Goal: Information Seeking & Learning: Learn about a topic

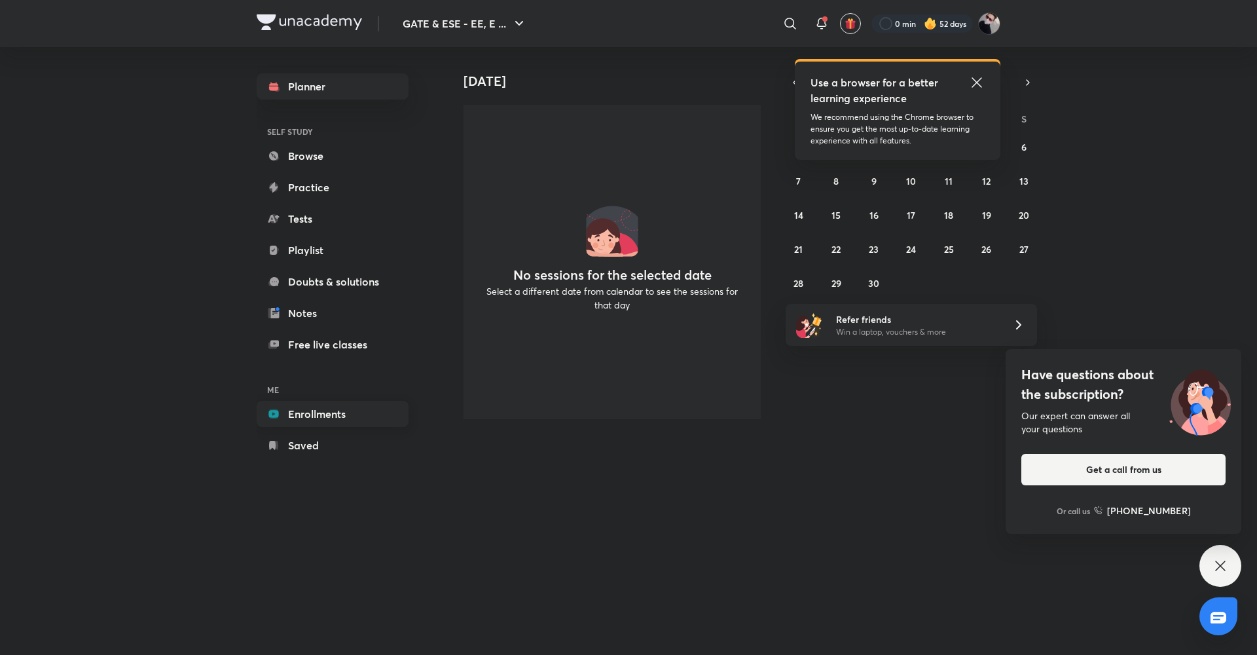
click at [312, 417] on link "Enrollments" at bounding box center [333, 414] width 152 height 26
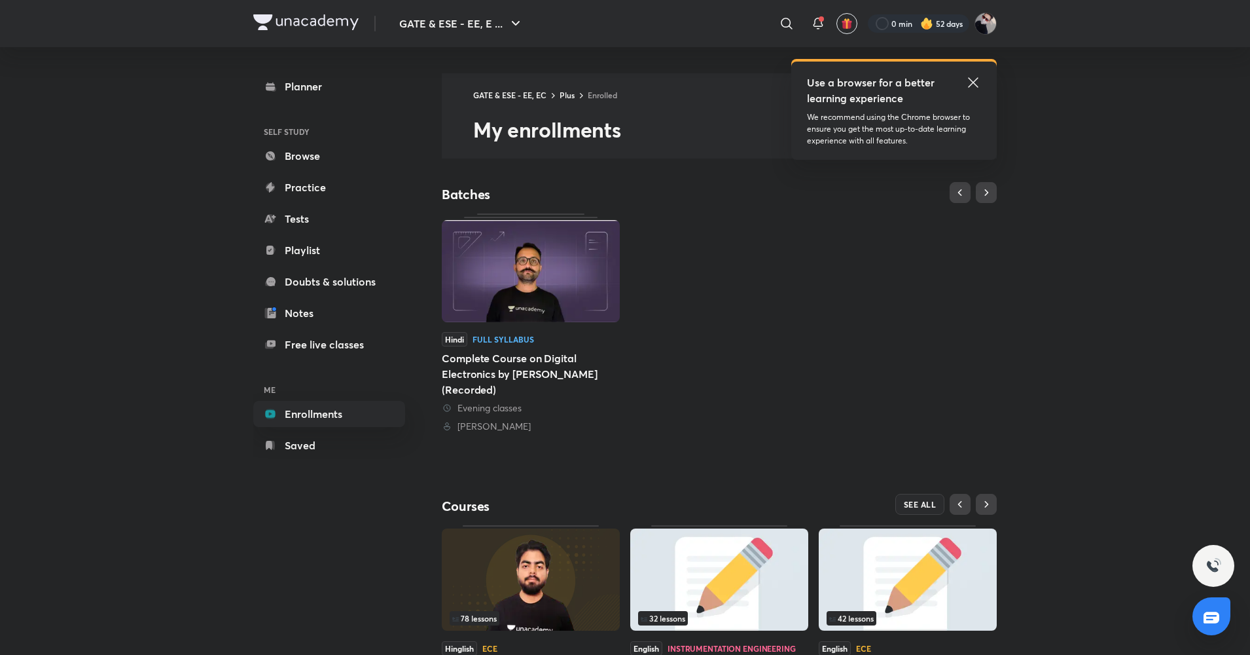
scroll to position [98, 0]
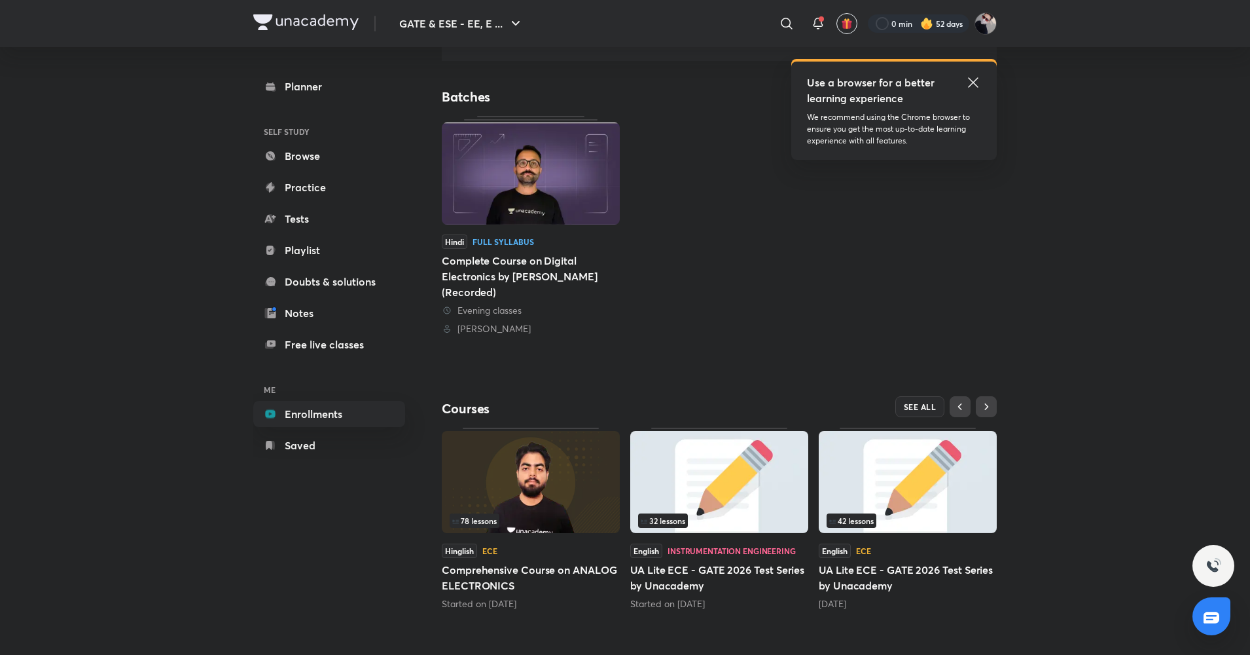
click at [543, 504] on img at bounding box center [531, 482] width 178 height 102
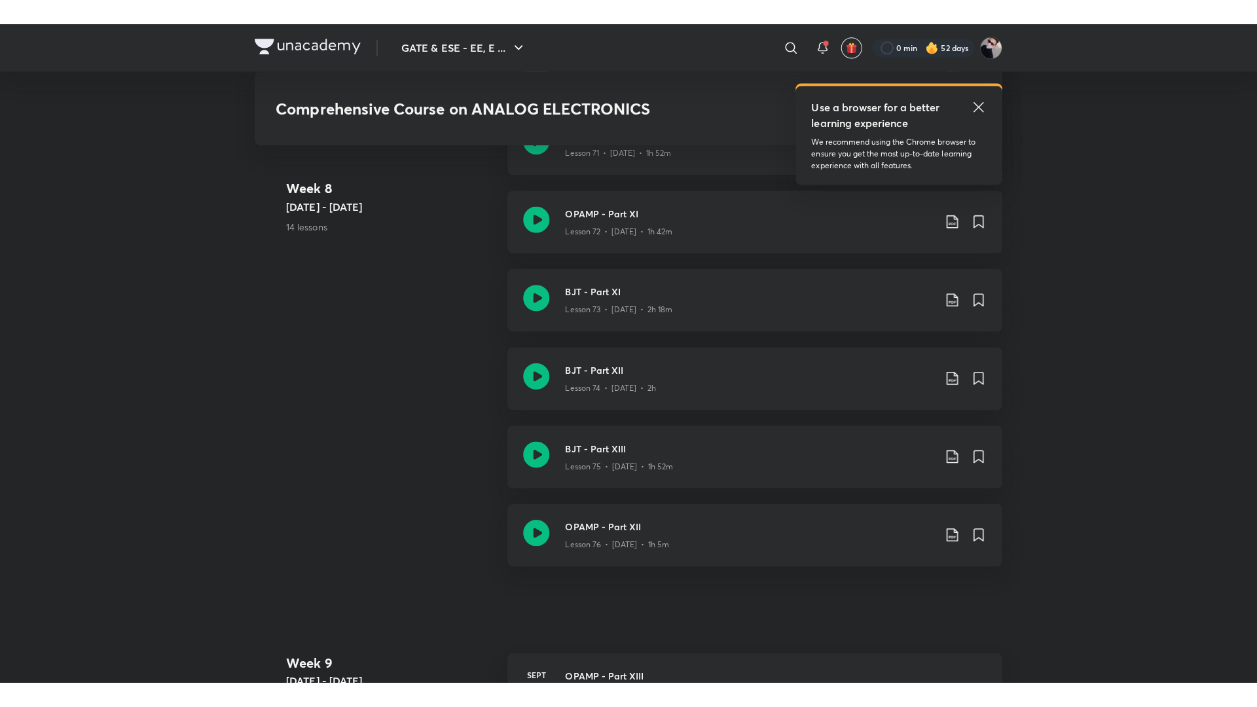
scroll to position [6765, 0]
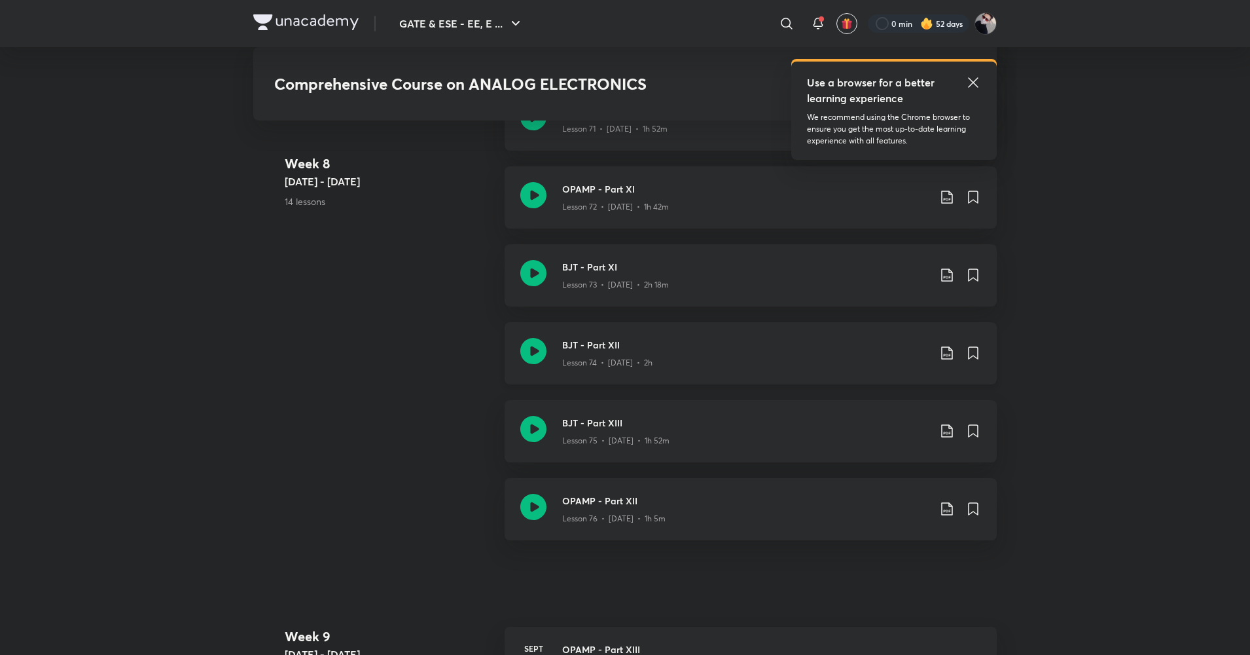
click at [539, 355] on icon at bounding box center [533, 351] width 26 height 26
